Goal: Task Accomplishment & Management: Complete application form

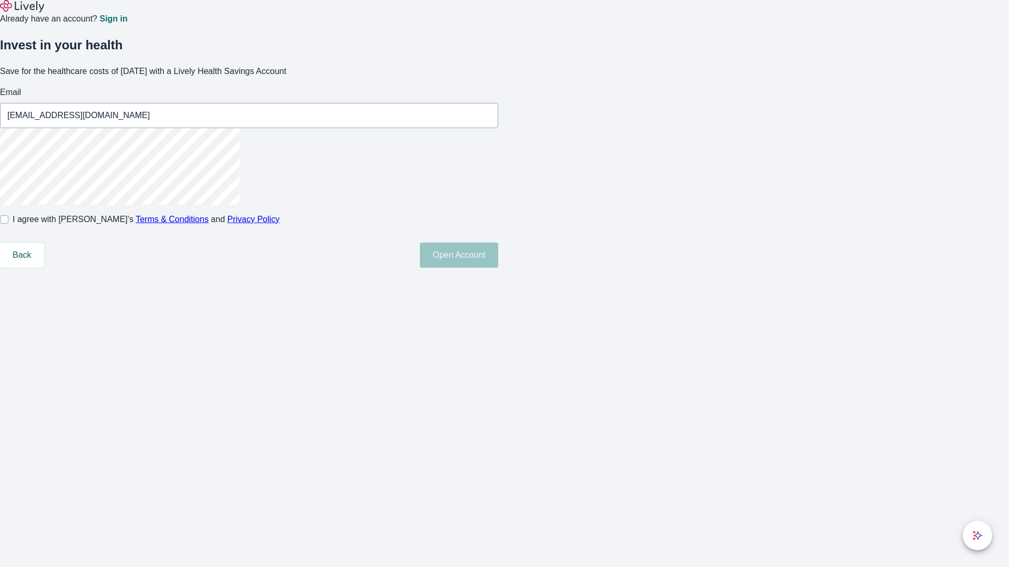
click at [8, 224] on input "I agree with Lively’s Terms & Conditions and Privacy Policy" at bounding box center [4, 219] width 8 height 8
checkbox input "true"
click at [498, 268] on button "Open Account" at bounding box center [459, 255] width 78 height 25
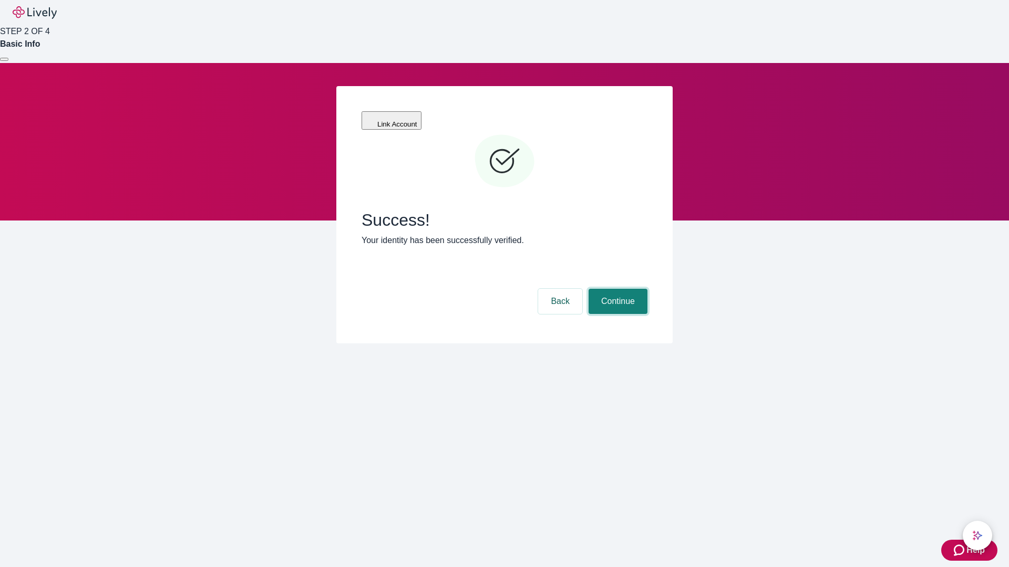
click at [616, 289] on button "Continue" at bounding box center [617, 301] width 59 height 25
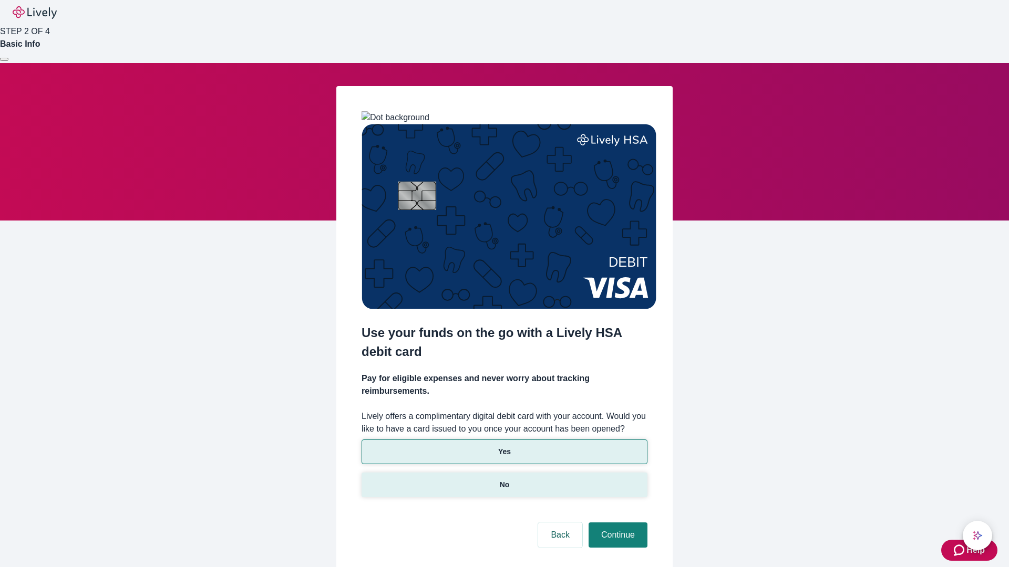
click at [504, 480] on p "No" at bounding box center [505, 485] width 10 height 11
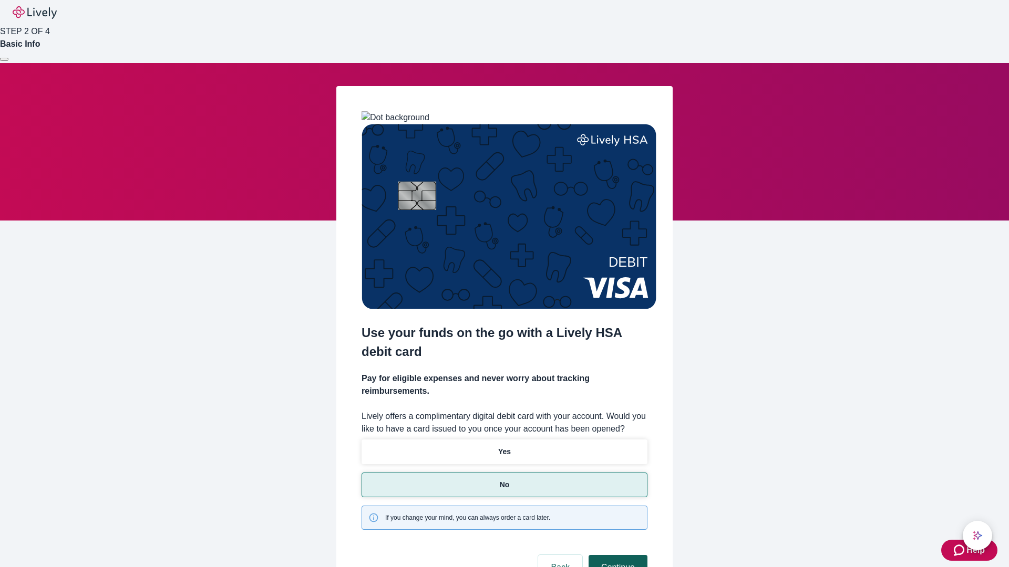
click at [616, 555] on button "Continue" at bounding box center [617, 567] width 59 height 25
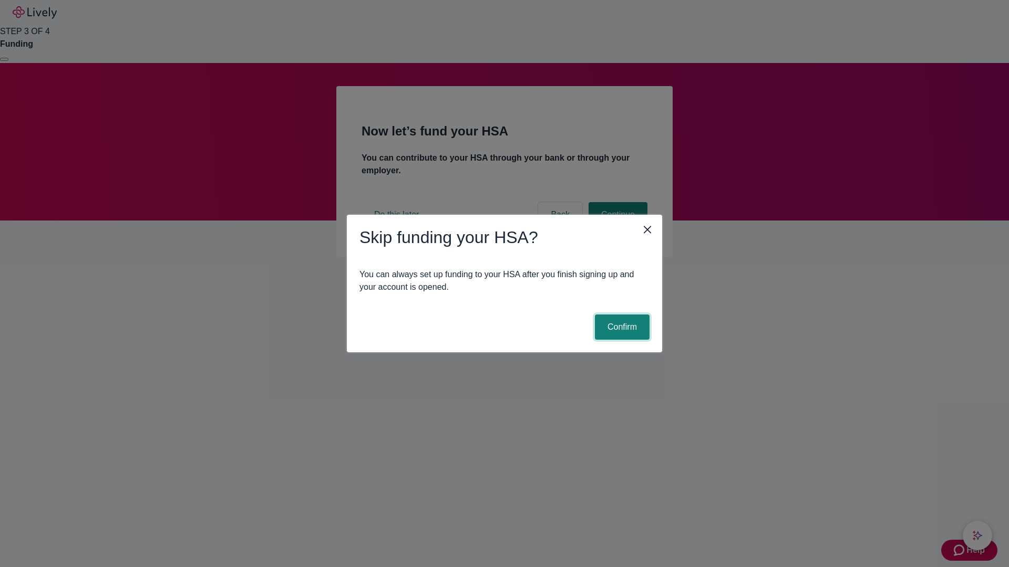
click at [620, 327] on button "Confirm" at bounding box center [622, 327] width 55 height 25
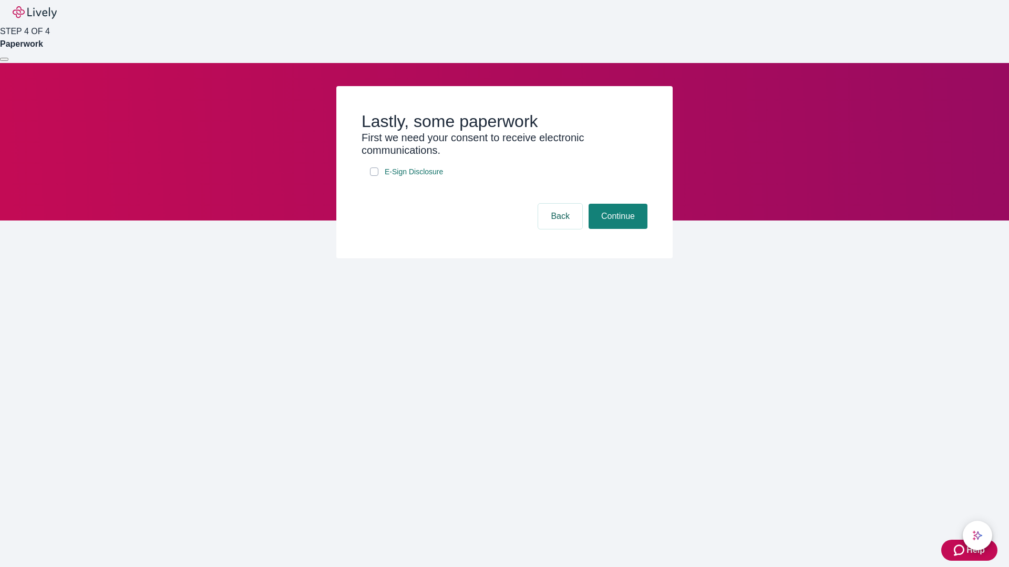
click at [374, 176] on input "E-Sign Disclosure" at bounding box center [374, 172] width 8 height 8
checkbox input "true"
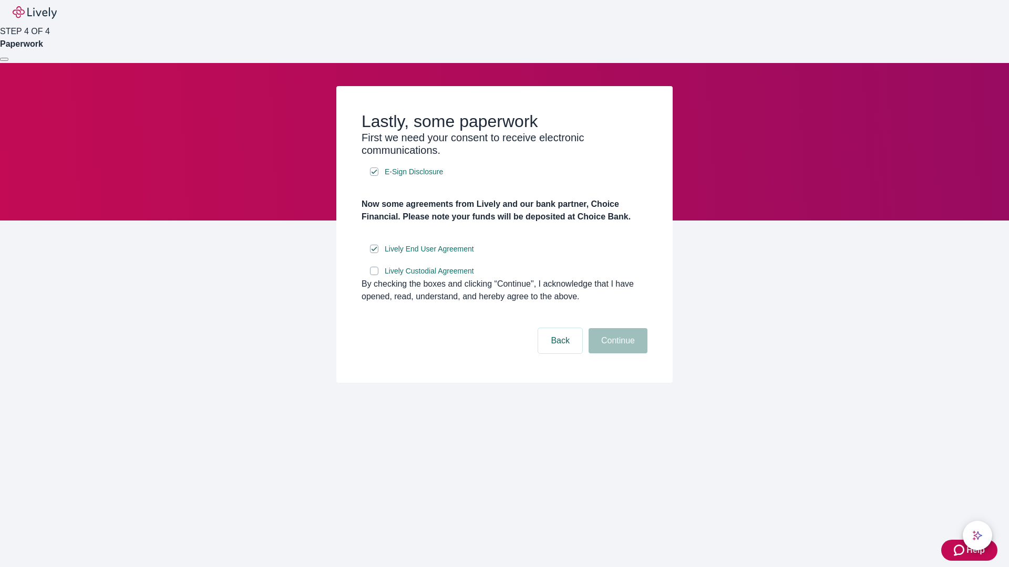
click at [374, 275] on input "Lively Custodial Agreement" at bounding box center [374, 271] width 8 height 8
checkbox input "true"
click at [616, 354] on button "Continue" at bounding box center [617, 340] width 59 height 25
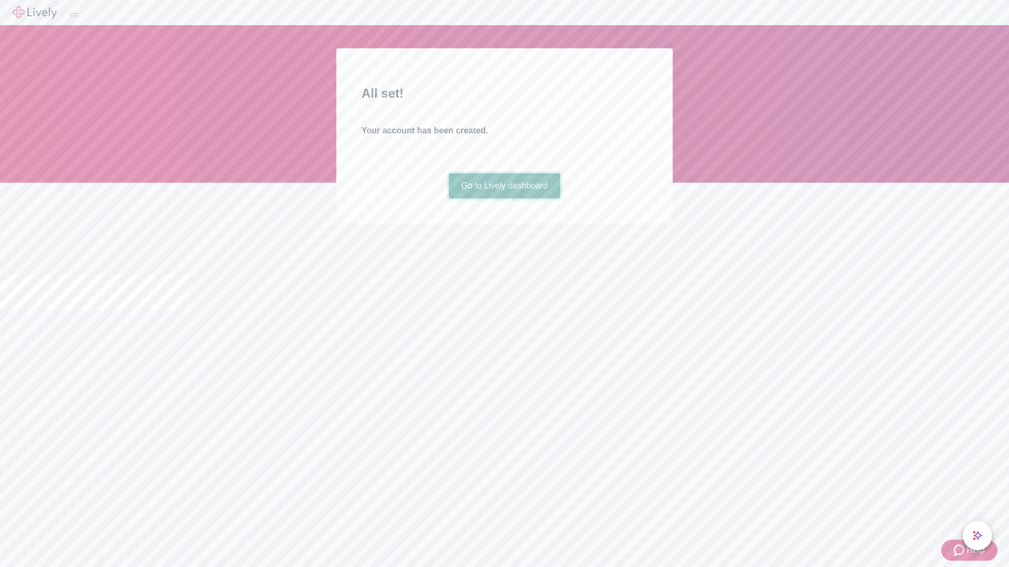
click at [504, 199] on link "Go to Lively dashboard" at bounding box center [505, 185] width 112 height 25
